Goal: Find specific page/section: Find specific page/section

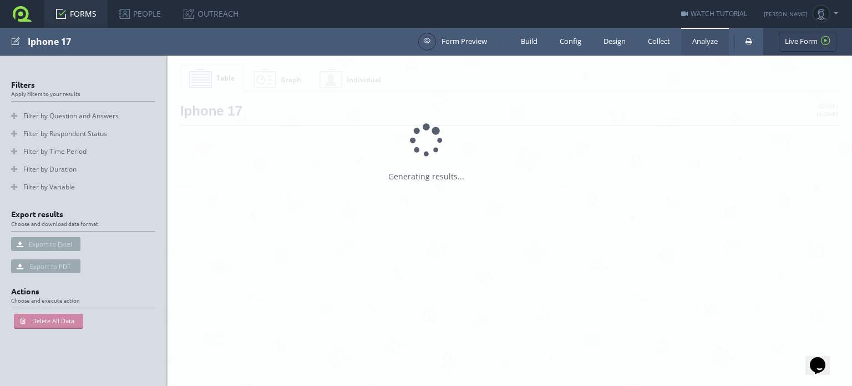
drag, startPoint x: 0, startPoint y: 0, endPoint x: 702, endPoint y: 44, distance: 703.8
click at [702, 44] on link "Analyze" at bounding box center [705, 41] width 48 height 27
click at [20, 22] on link at bounding box center [22, 14] width 44 height 28
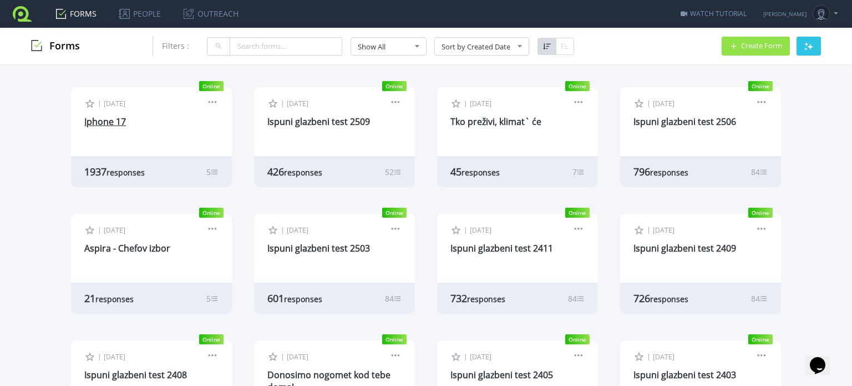
click at [103, 123] on link "Iphone 17" at bounding box center [105, 121] width 42 height 12
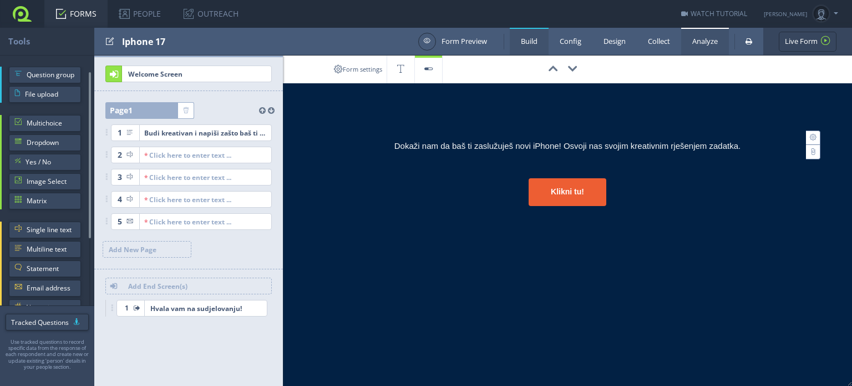
click at [699, 44] on link "Analyze" at bounding box center [705, 41] width 48 height 27
